Goal: Task Accomplishment & Management: Use online tool/utility

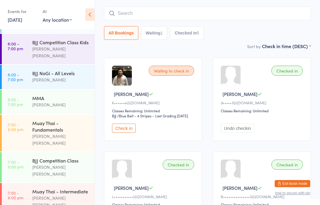
scroll to position [47, 0]
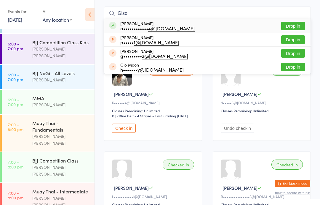
type input "Giso"
click at [145, 26] on div "a•••••••••••• 4@[DOMAIN_NAME]" at bounding box center [157, 28] width 74 height 5
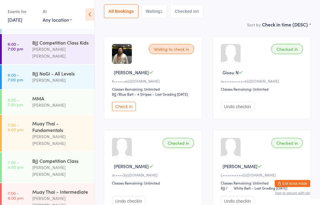
scroll to position [68, 0]
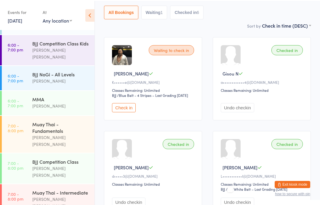
click at [289, 49] on div "Checked in" at bounding box center [287, 49] width 31 height 10
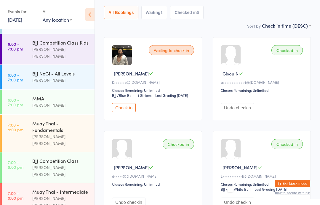
click at [292, 53] on div "Checked in" at bounding box center [287, 50] width 31 height 10
click at [288, 62] on div "Checked in [GEOGRAPHIC_DATA] N a•••••••••••• 4@[DOMAIN_NAME] Classes Remaining:…" at bounding box center [262, 78] width 98 height 83
click at [287, 63] on div "Checked in [GEOGRAPHIC_DATA] N a•••••••••••• 4@[DOMAIN_NAME] Classes Remaining:…" at bounding box center [262, 78] width 98 height 83
click at [63, 120] on div "Muay Thai - Fundamentals" at bounding box center [60, 126] width 57 height 13
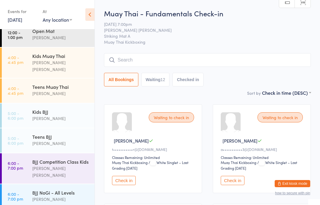
scroll to position [38, 0]
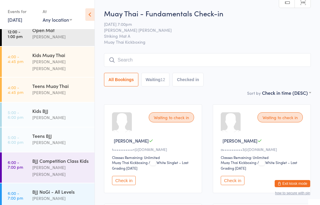
click at [67, 47] on div "Kids Muay Thai [PERSON_NAME] [PERSON_NAME]" at bounding box center [63, 62] width 62 height 30
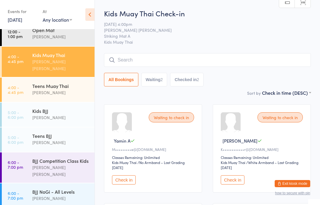
click at [227, 63] on input "search" at bounding box center [207, 60] width 207 height 14
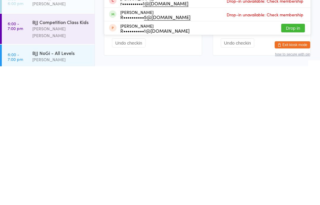
scroll to position [101, 0]
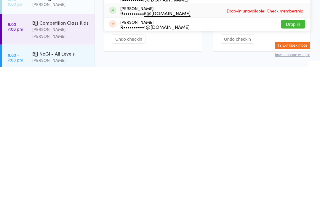
type input "[PERSON_NAME]"
click at [218, 142] on div "[PERSON_NAME] Park R•••••••••• 5@[DOMAIN_NAME] Drop-in unavailable: Check membe…" at bounding box center [207, 148] width 207 height 13
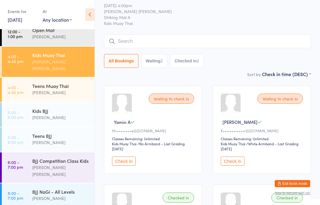
scroll to position [21, 0]
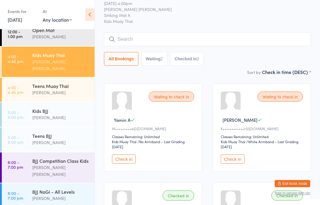
click at [204, 39] on input "search" at bounding box center [207, 39] width 207 height 14
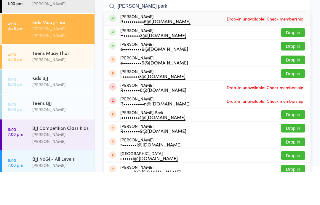
type input "[PERSON_NAME] park"
click at [294, 61] on button "Drop in" at bounding box center [294, 65] width 24 height 9
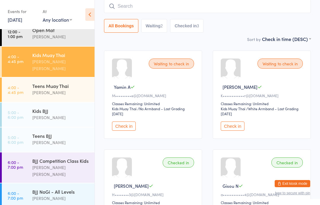
click at [168, 6] on input "search" at bounding box center [207, 6] width 207 height 14
type input "[PERSON_NAME]"
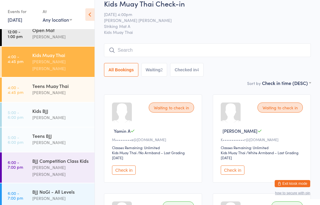
scroll to position [0, 0]
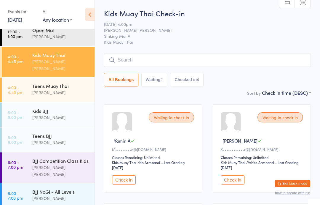
type input "k"
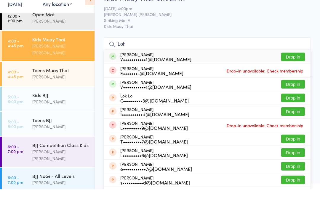
type input "Loh"
click at [297, 68] on button "Drop in" at bounding box center [294, 72] width 24 height 9
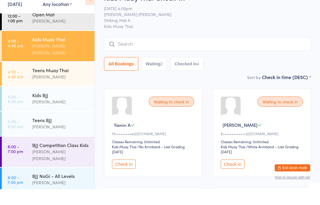
scroll to position [16, 0]
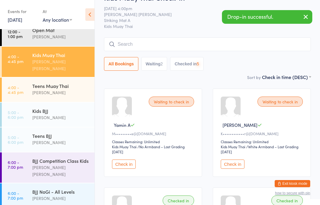
click at [250, 43] on input "search" at bounding box center [207, 44] width 207 height 14
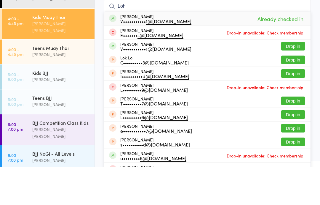
type input "Loh"
click at [298, 77] on div "[PERSON_NAME] V••••••••••• 1@[DOMAIN_NAME] Drop in" at bounding box center [207, 83] width 207 height 13
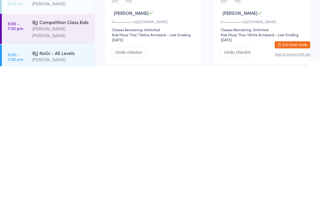
scroll to position [89, 0]
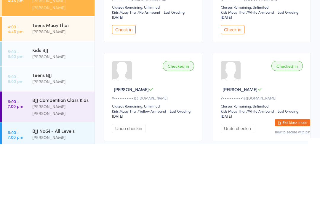
click at [234, 86] on button "Check in" at bounding box center [233, 90] width 24 height 9
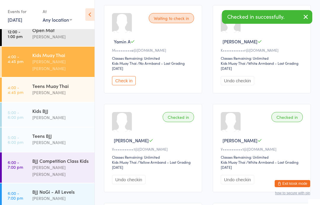
scroll to position [94, 0]
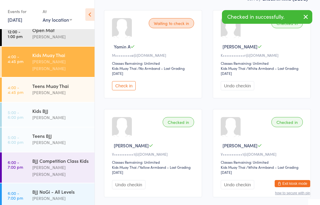
click at [53, 114] on div "[PERSON_NAME]" at bounding box center [60, 117] width 57 height 7
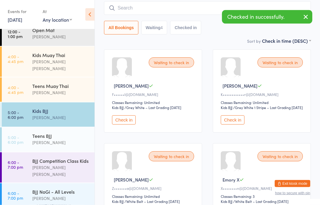
scroll to position [55, 0]
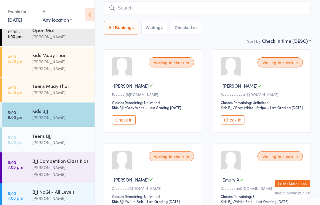
click at [229, 124] on button "Check in" at bounding box center [233, 119] width 24 height 9
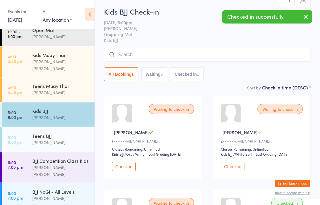
scroll to position [8, 0]
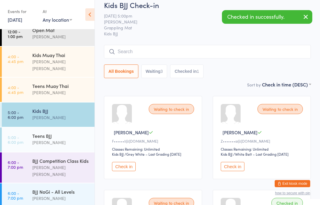
click at [193, 58] on input "search" at bounding box center [207, 52] width 207 height 14
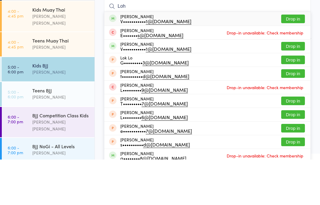
type input "Loh"
click at [292, 60] on button "Drop in" at bounding box center [294, 64] width 24 height 9
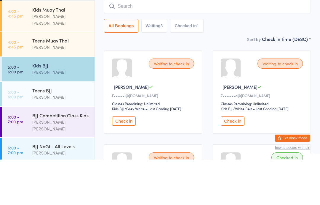
scroll to position [54, 0]
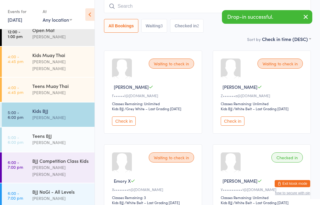
click at [193, 7] on input "search" at bounding box center [207, 6] width 207 height 14
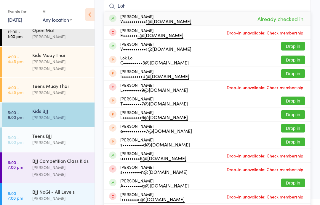
type input "Loh"
click at [295, 42] on button "Drop in" at bounding box center [294, 46] width 24 height 9
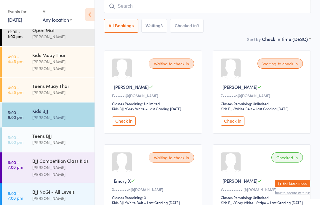
click at [129, 33] on button "All Bookings" at bounding box center [121, 26] width 34 height 14
click at [41, 82] on div "Teens Muay Thai" at bounding box center [60, 85] width 57 height 7
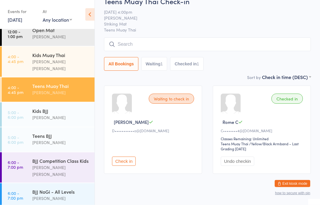
scroll to position [37, 0]
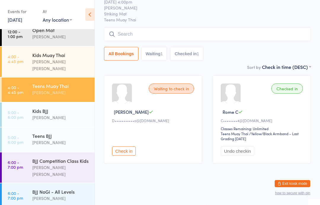
click at [127, 27] on input "search" at bounding box center [207, 34] width 207 height 14
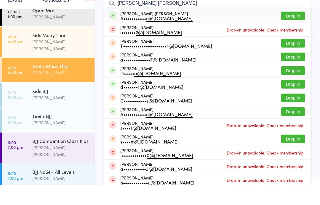
type input "[PERSON_NAME] [PERSON_NAME]"
click at [293, 31] on button "Drop in" at bounding box center [294, 35] width 24 height 9
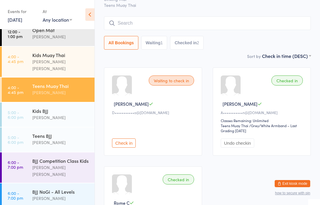
click at [73, 58] on div "[PERSON_NAME] [PERSON_NAME]" at bounding box center [60, 65] width 57 height 14
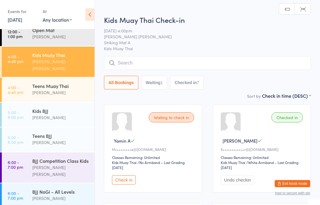
click at [156, 59] on input "search" at bounding box center [207, 63] width 207 height 14
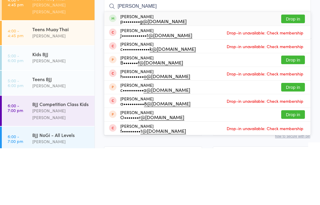
type input "[PERSON_NAME]"
click at [290, 71] on button "Drop in" at bounding box center [294, 75] width 24 height 9
